Goal: Transaction & Acquisition: Purchase product/service

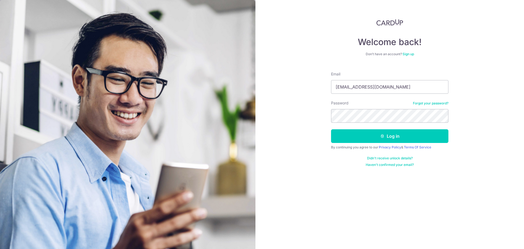
type input "[EMAIL_ADDRESS][DOMAIN_NAME]"
click at [416, 138] on button "Log in" at bounding box center [389, 136] width 117 height 14
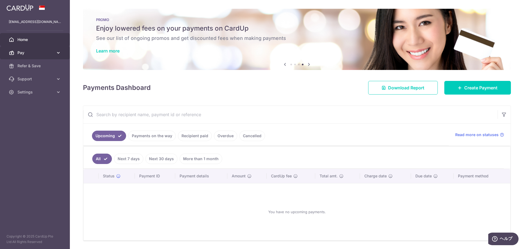
click at [40, 51] on span "Pay" at bounding box center [35, 52] width 36 height 5
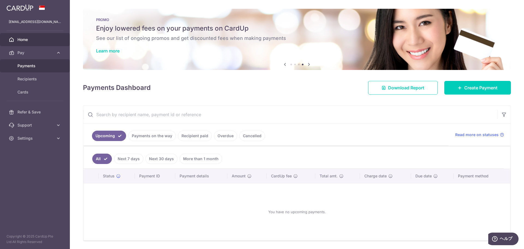
click at [29, 65] on span "Payments" at bounding box center [35, 65] width 36 height 5
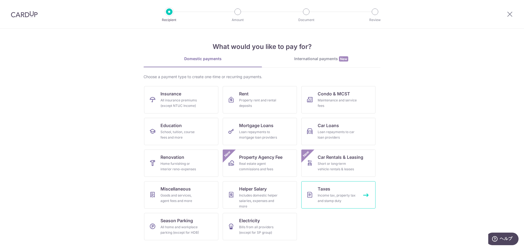
click at [333, 199] on div "Income tax, property tax and stamp duty" at bounding box center [337, 198] width 39 height 11
